Goal: Navigation & Orientation: Find specific page/section

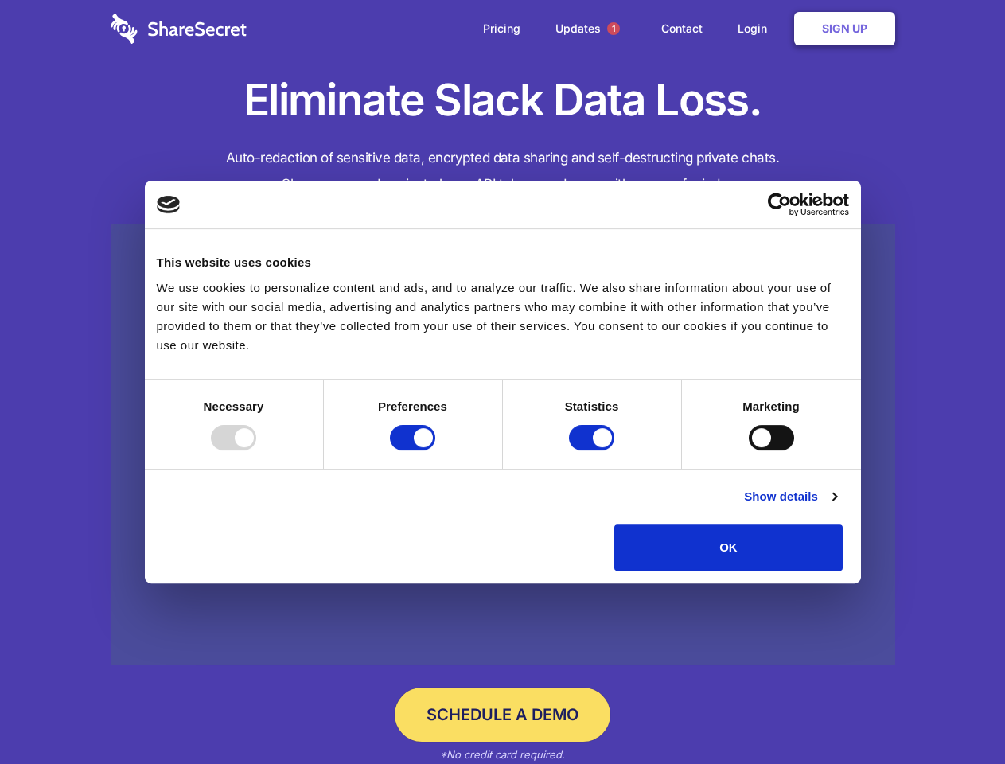
click at [256, 450] on div at bounding box center [233, 437] width 45 height 25
click at [435, 450] on input "Preferences" at bounding box center [412, 437] width 45 height 25
checkbox input "false"
click at [593, 450] on input "Statistics" at bounding box center [591, 437] width 45 height 25
checkbox input "false"
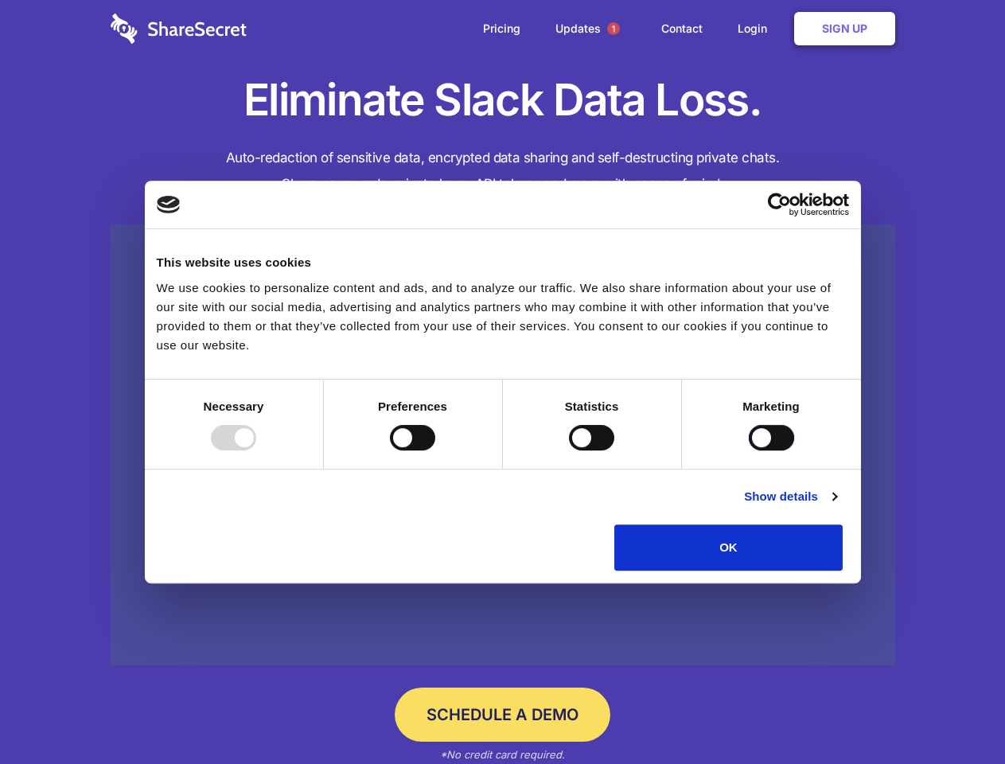
click at [749, 450] on input "Marketing" at bounding box center [771, 437] width 45 height 25
checkbox input "true"
click at [836, 506] on link "Show details" at bounding box center [790, 496] width 92 height 19
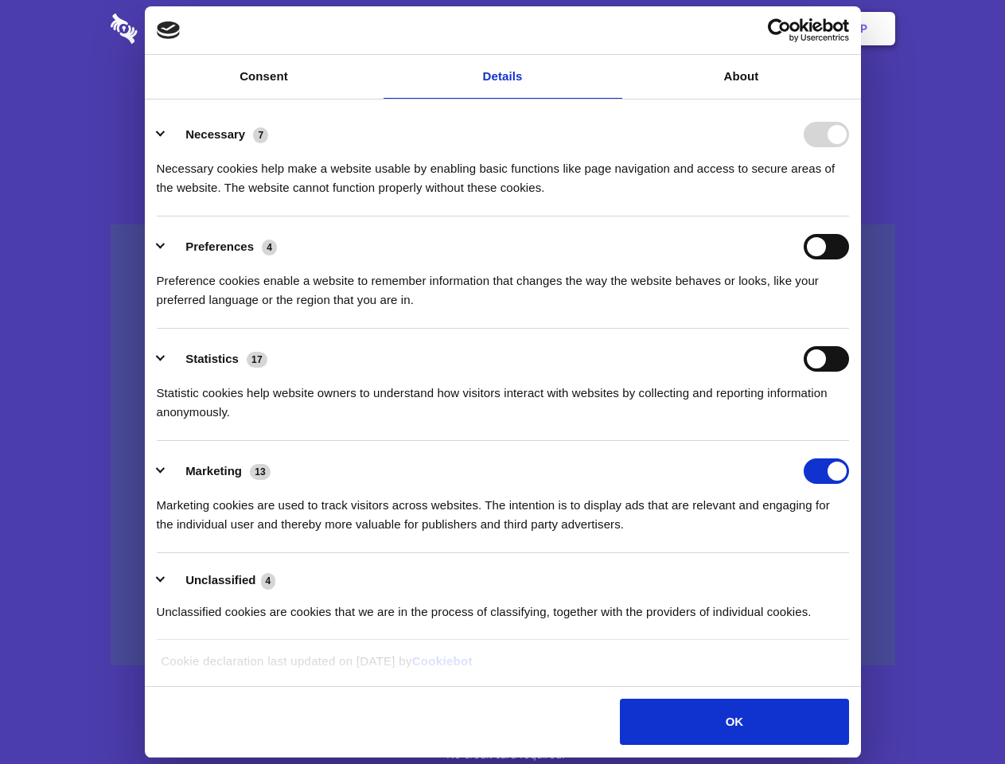
click at [849, 216] on li "Necessary 7 Necessary cookies help make a website usable by enabling basic func…" at bounding box center [503, 160] width 692 height 112
click at [613, 29] on span "1" at bounding box center [613, 28] width 13 height 13
